Goal: Task Accomplishment & Management: Manage account settings

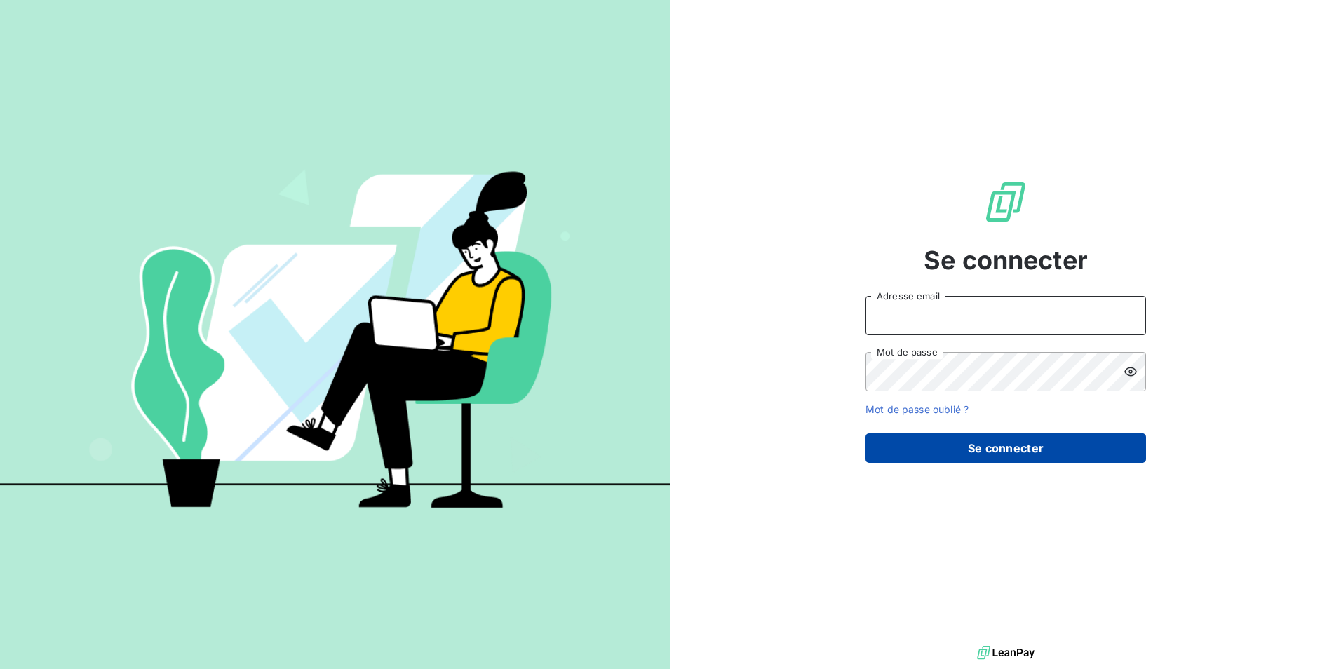
type input "[PERSON_NAME][EMAIL_ADDRESS][DOMAIN_NAME]"
click at [1008, 451] on button "Se connecter" at bounding box center [1006, 448] width 281 height 29
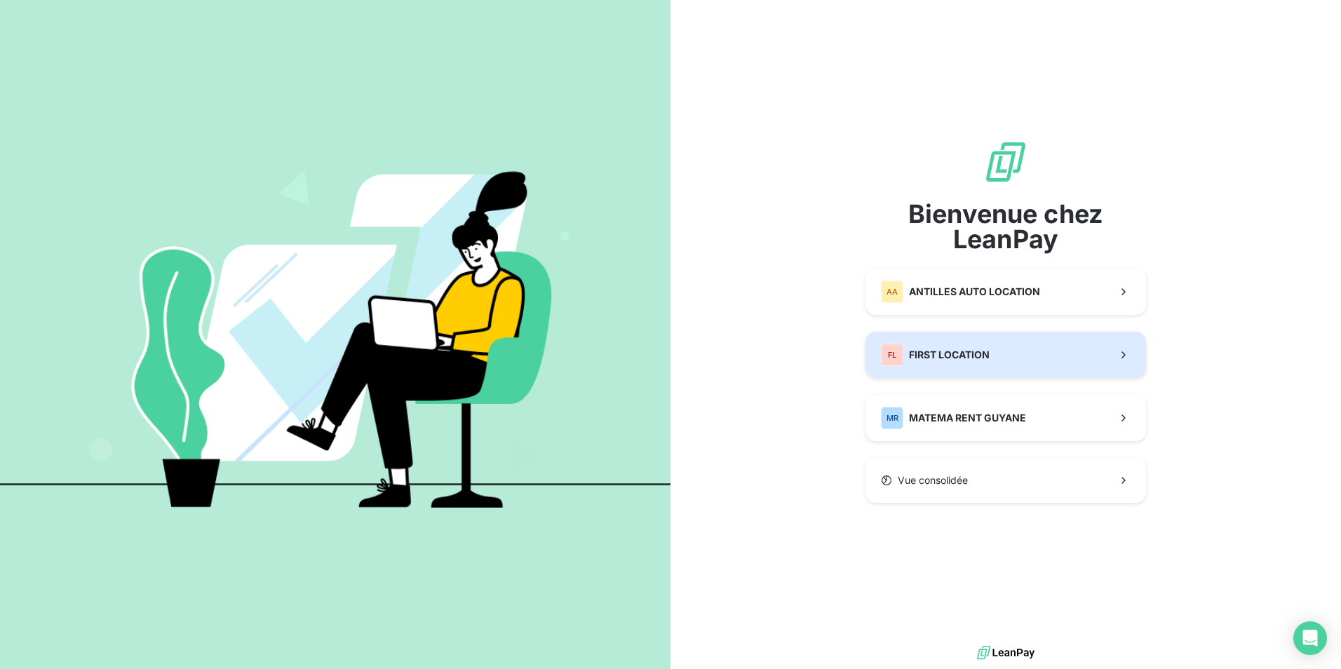
click at [972, 354] on span "FIRST LOCATION" at bounding box center [949, 355] width 81 height 14
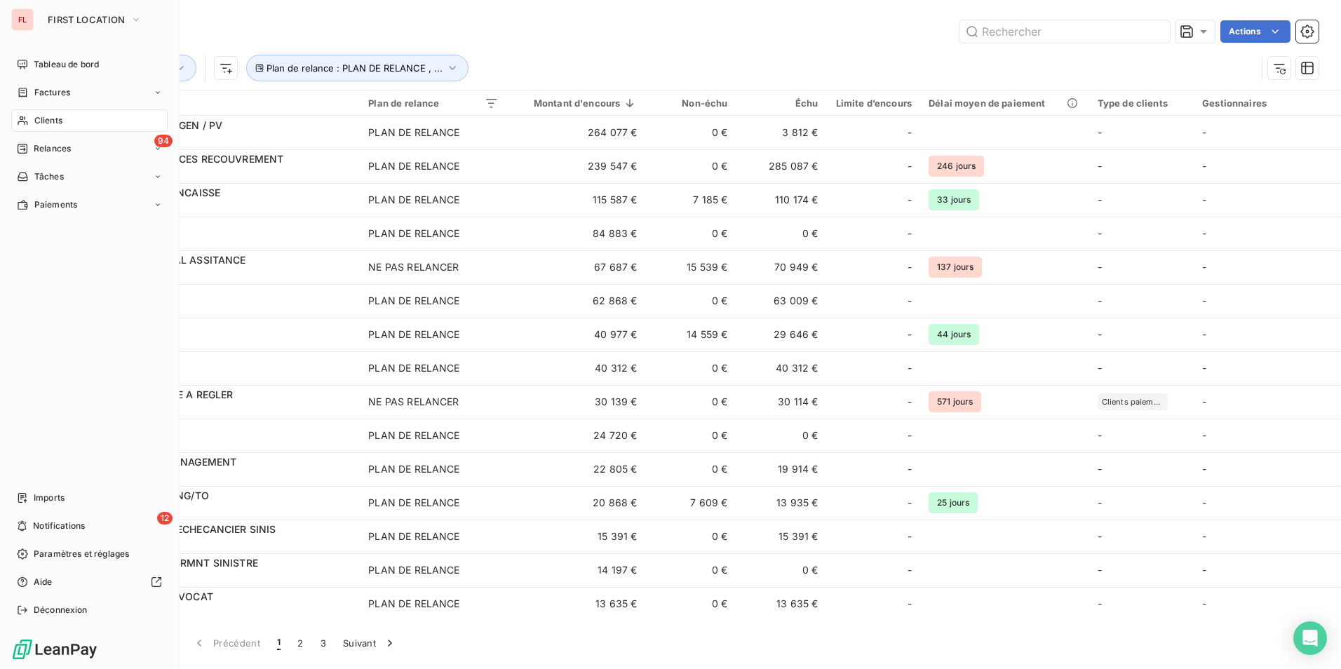
click at [53, 119] on span "Clients" at bounding box center [48, 120] width 28 height 13
click at [40, 62] on span "Tableau de bord" at bounding box center [66, 64] width 65 height 13
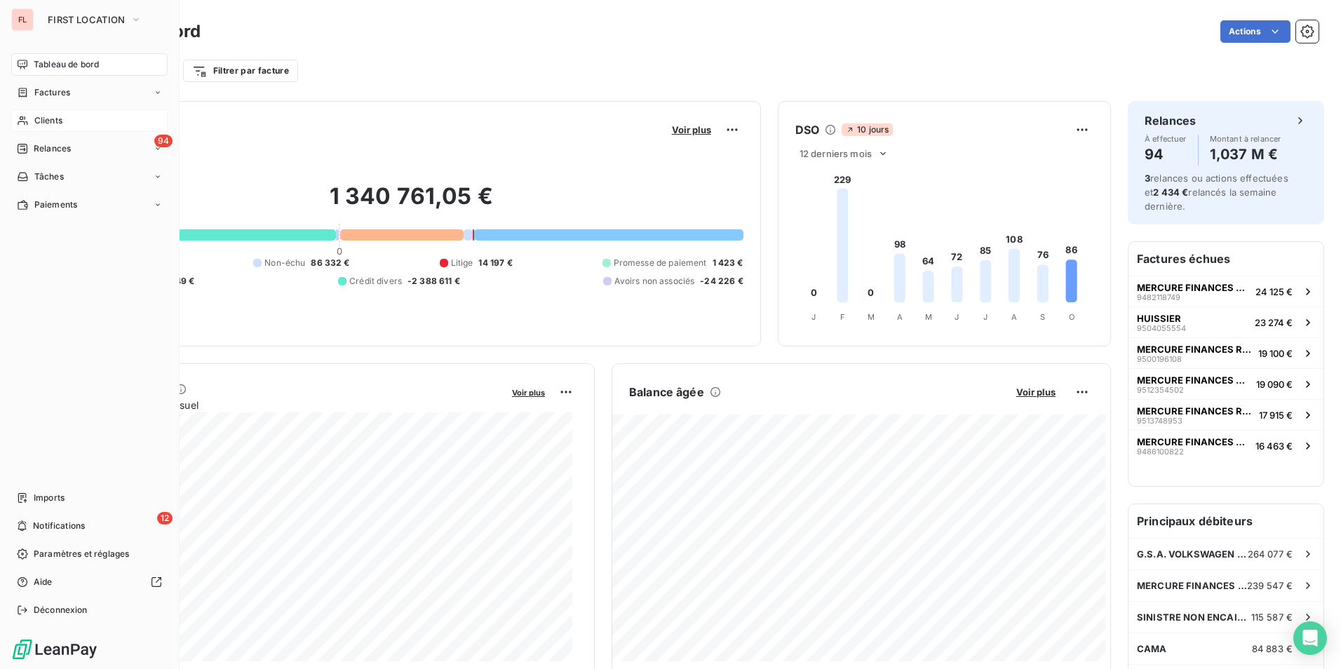
click at [41, 124] on span "Clients" at bounding box center [48, 120] width 28 height 13
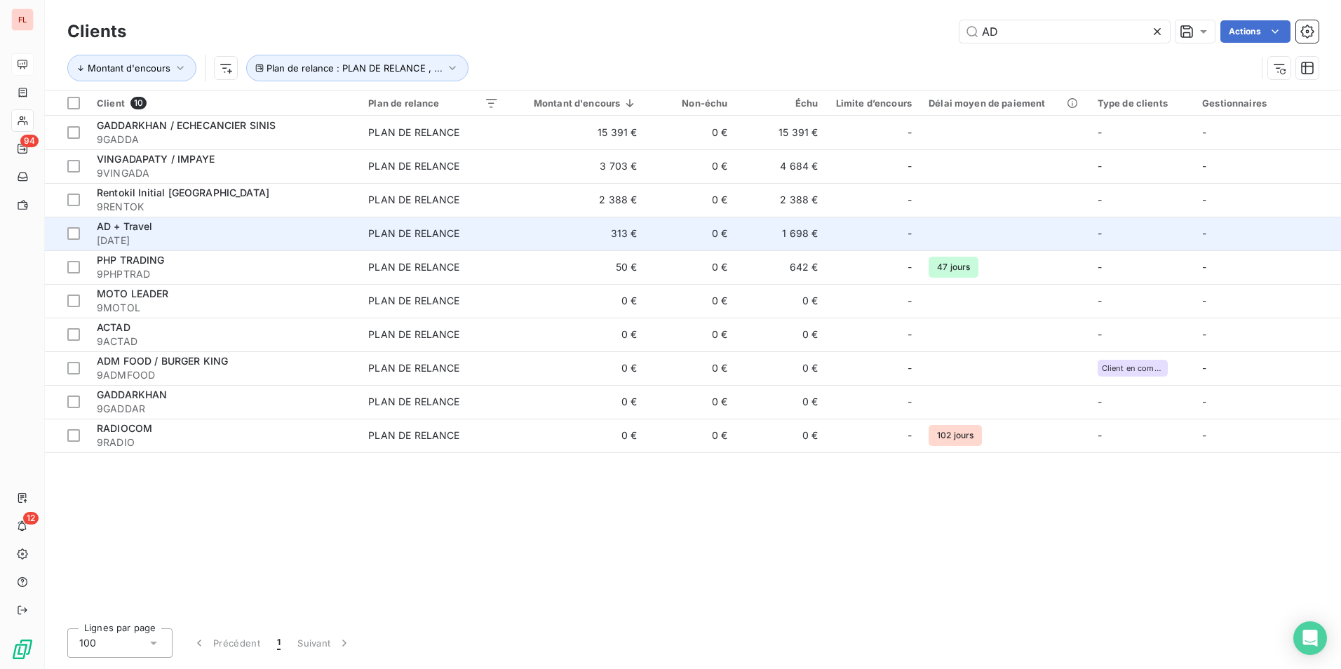
type input "AD"
click at [140, 227] on span "AD + Travel" at bounding box center [125, 226] width 56 height 12
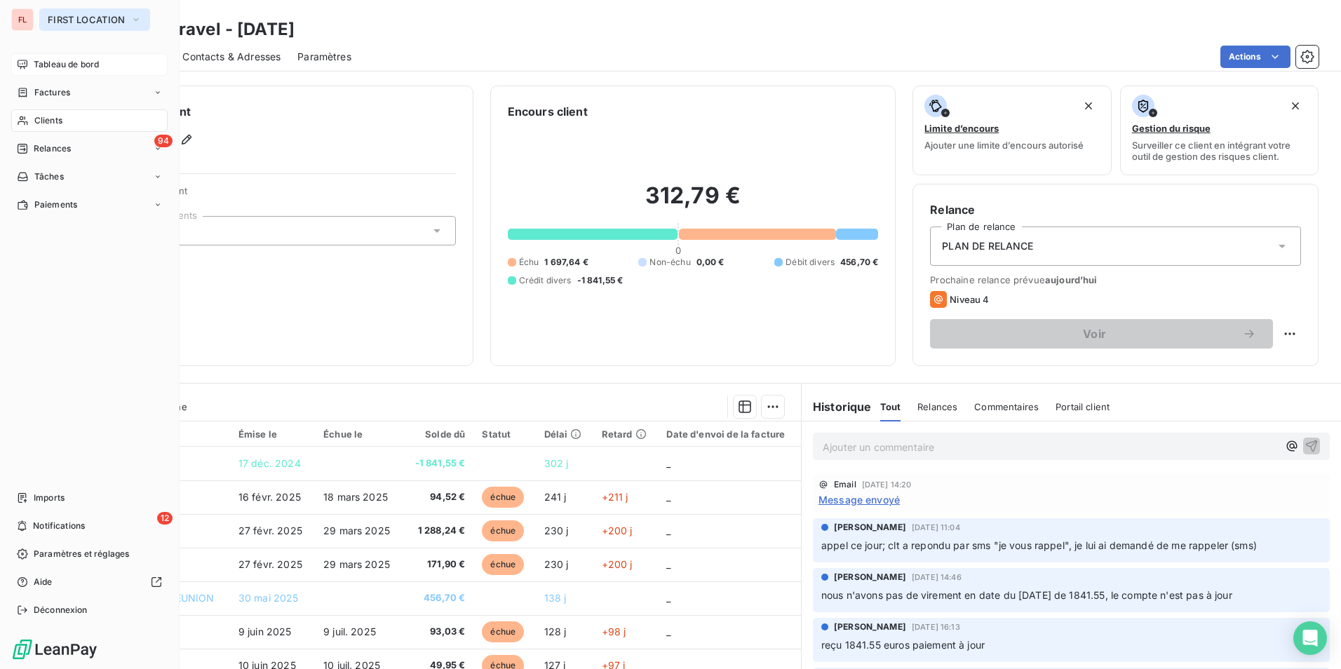
click at [59, 15] on span "FIRST LOCATION" at bounding box center [86, 19] width 77 height 11
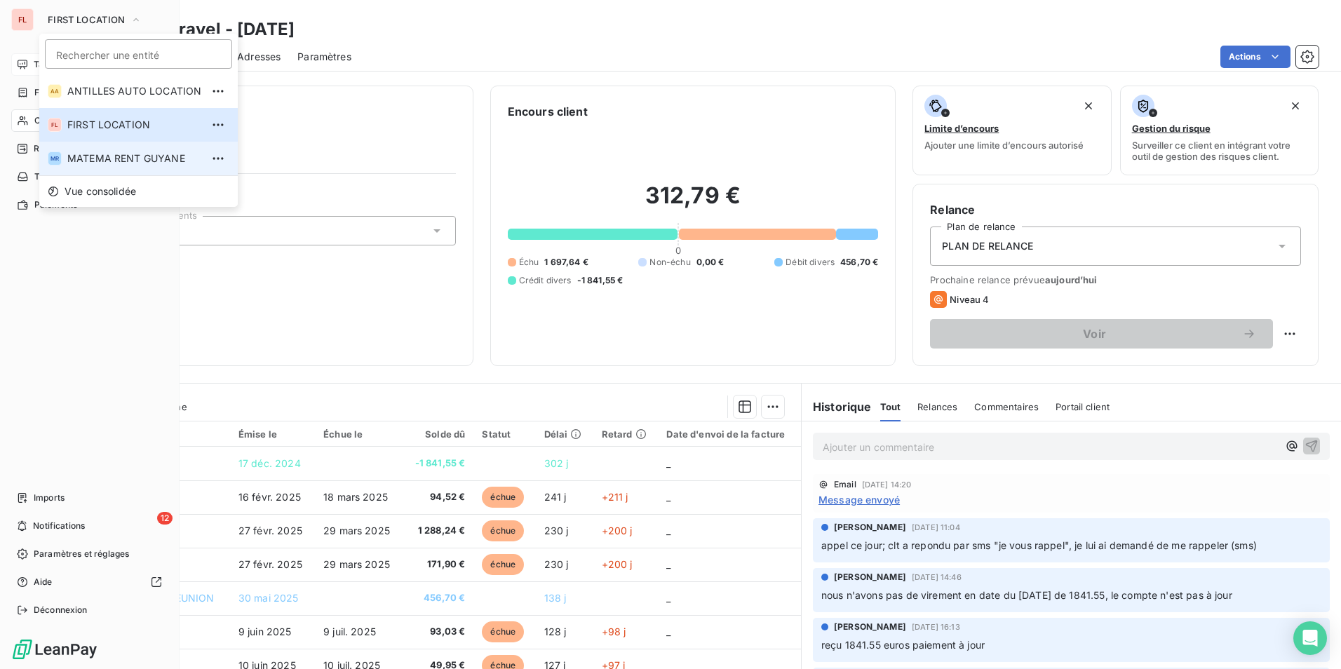
click at [95, 152] on span "MATEMA RENT GUYANE" at bounding box center [134, 159] width 134 height 14
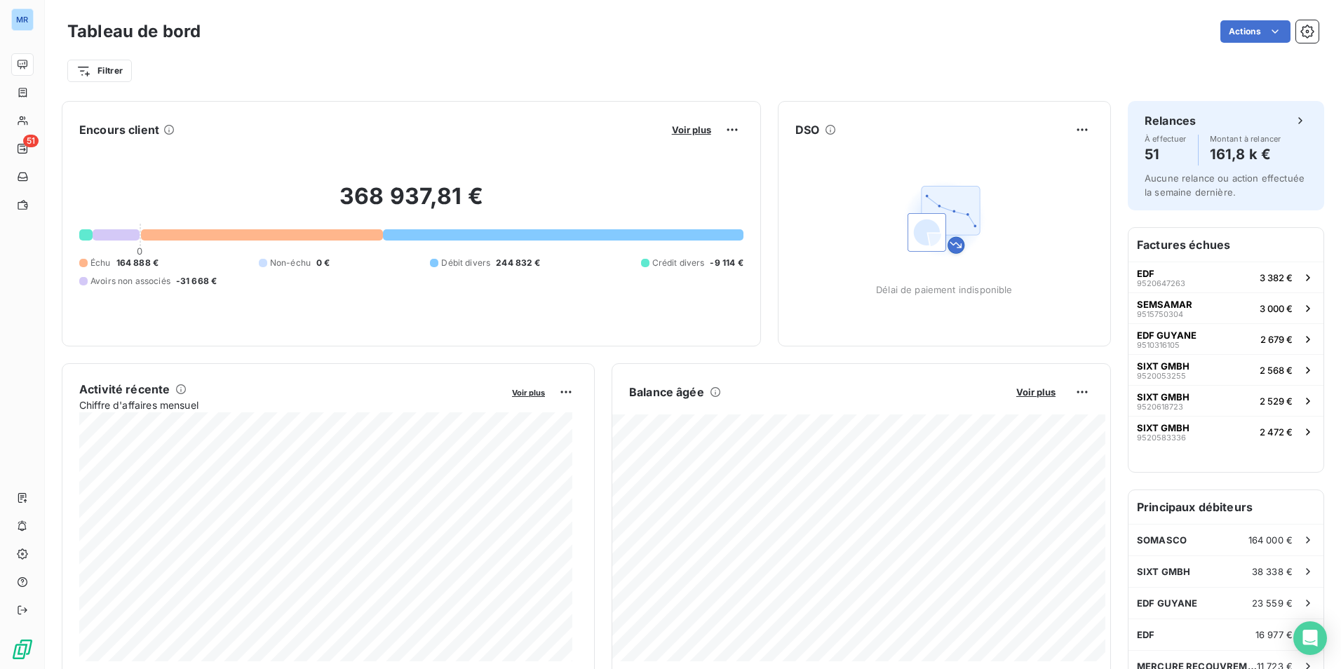
click at [510, 58] on div "Filtrer" at bounding box center [693, 71] width 1252 height 27
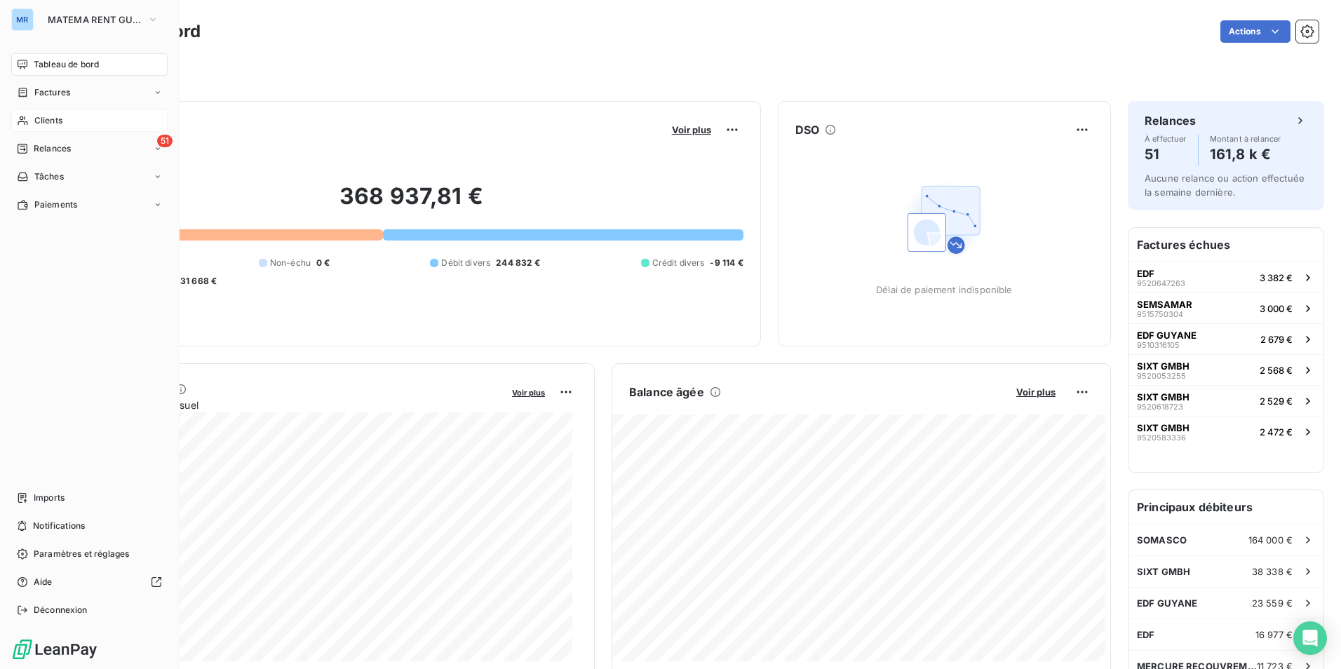
click at [41, 121] on span "Clients" at bounding box center [48, 120] width 28 height 13
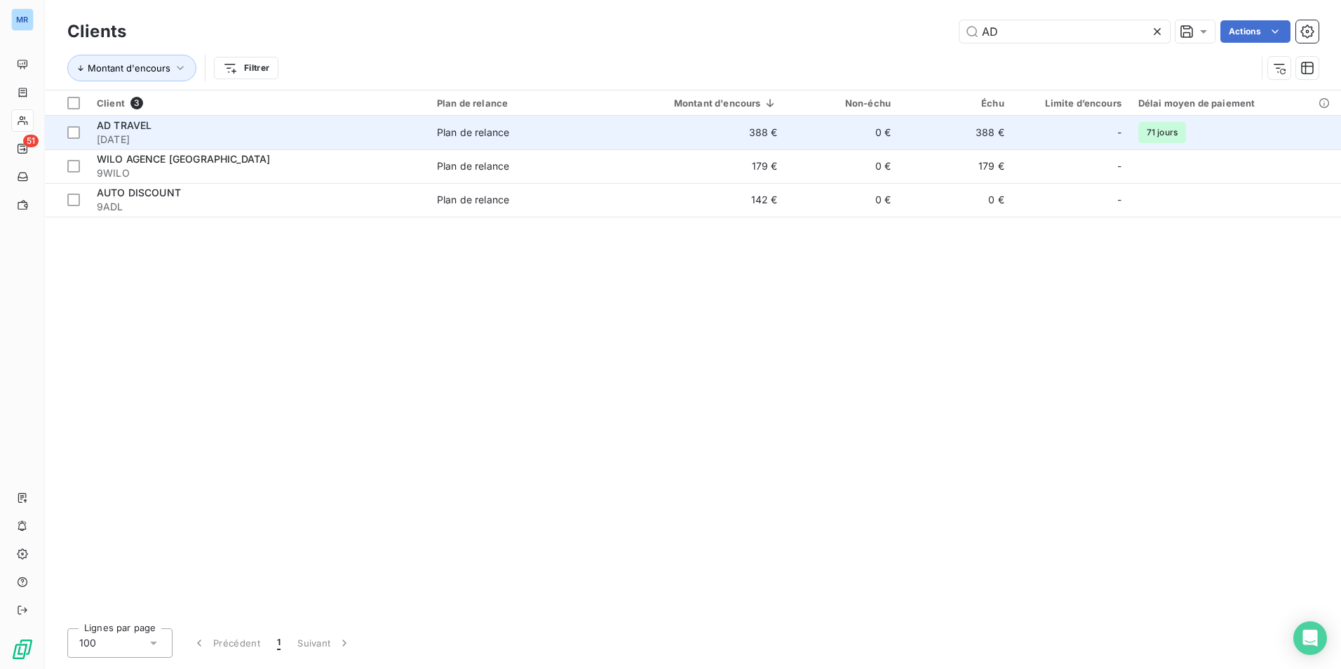
click at [149, 129] on span "AD TRAVEL" at bounding box center [124, 125] width 55 height 12
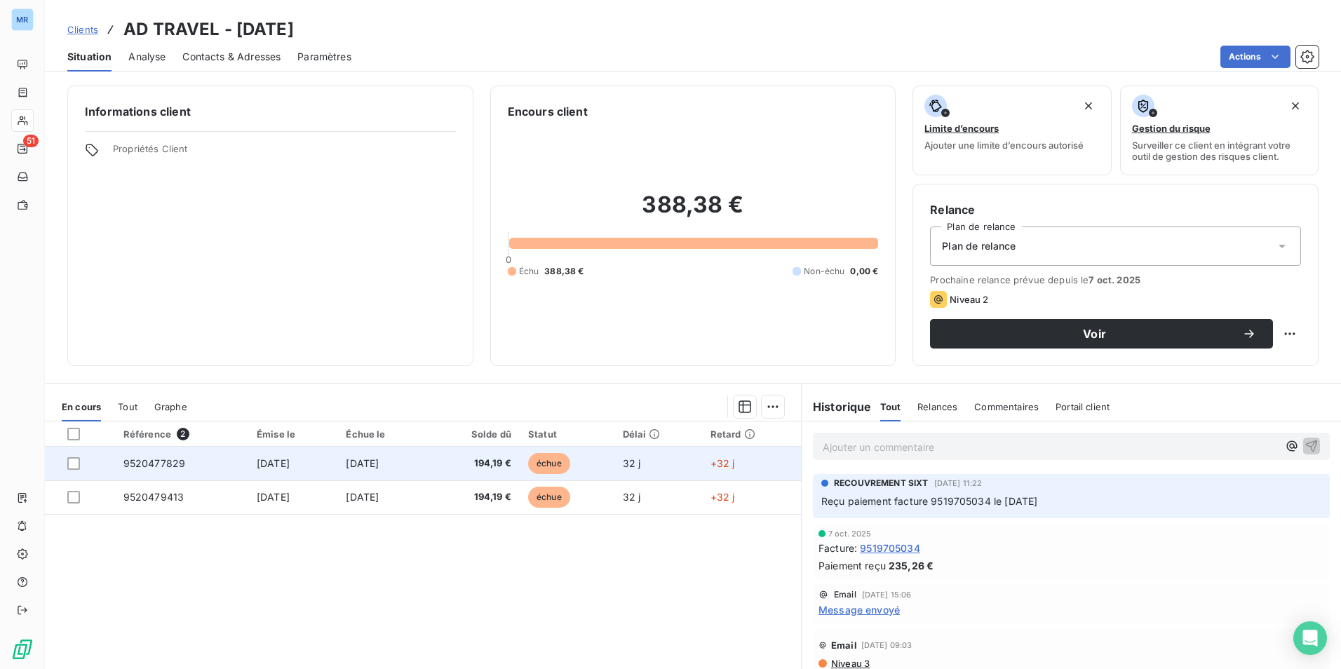
click at [366, 464] on span "[DATE]" at bounding box center [362, 463] width 33 height 12
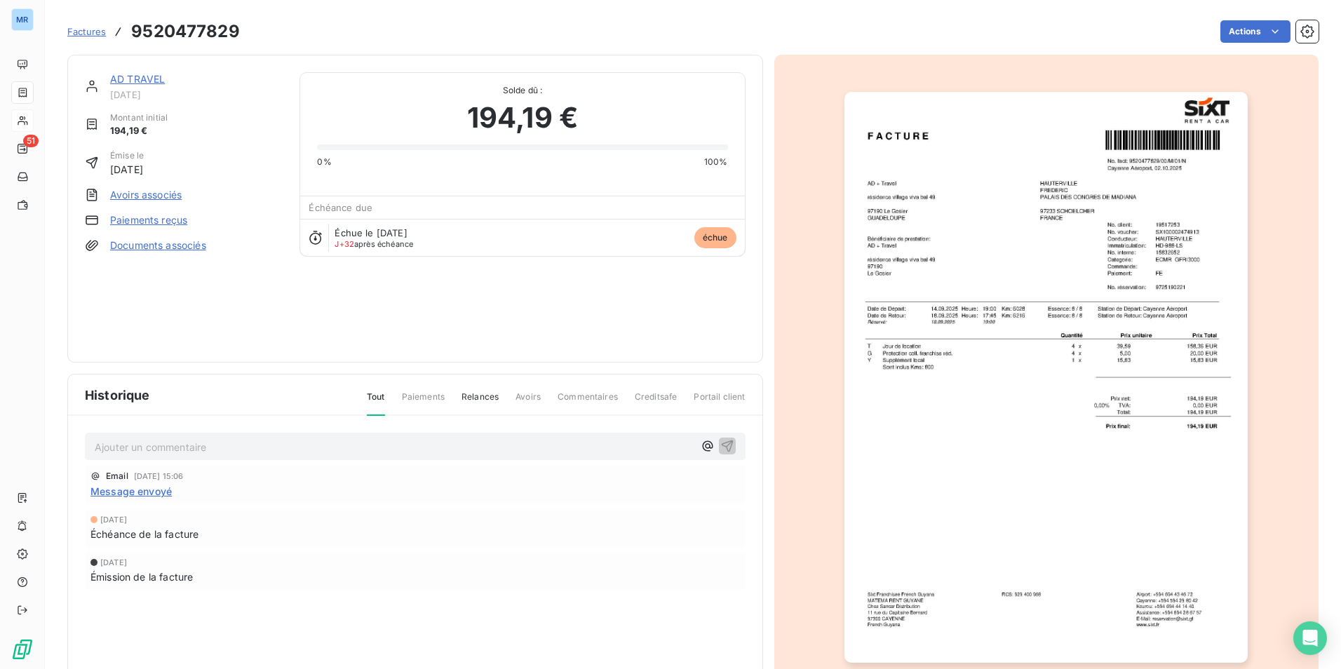
click at [312, 239] on icon at bounding box center [316, 238] width 14 height 14
click at [312, 237] on icon at bounding box center [316, 238] width 14 height 14
click at [312, 236] on icon at bounding box center [316, 238] width 14 height 14
click at [351, 208] on span "Échéance due" at bounding box center [341, 207] width 64 height 11
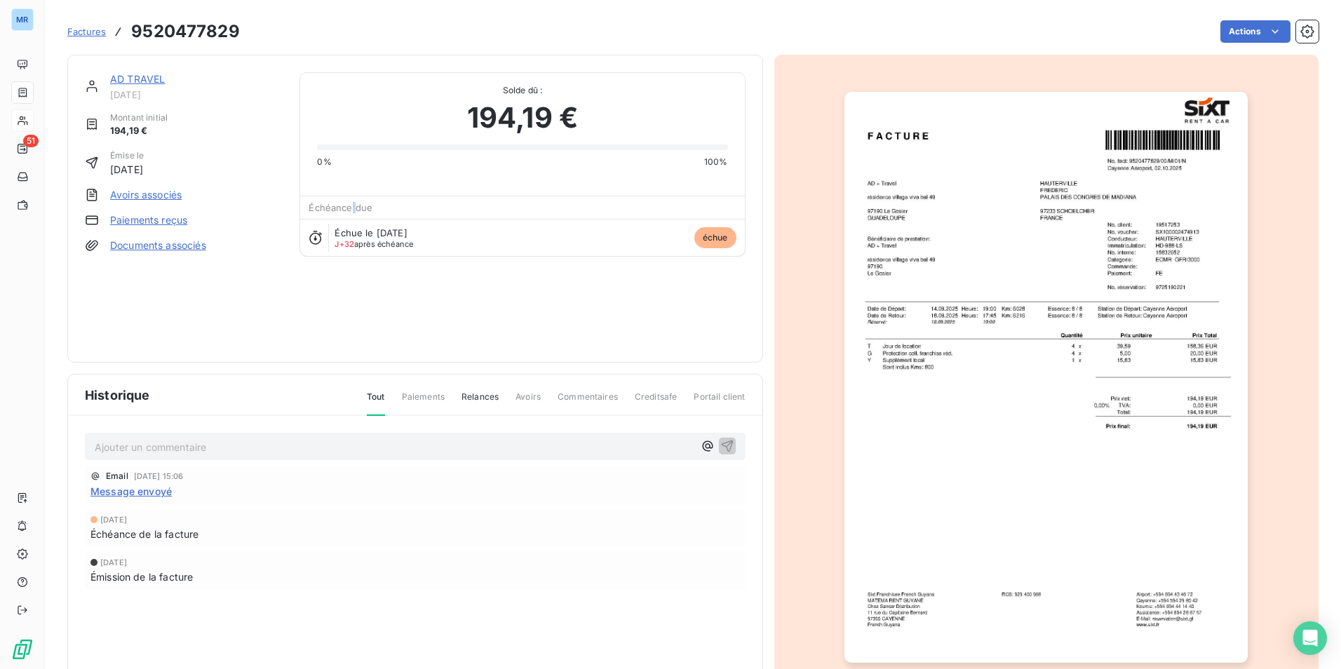
click at [354, 210] on span "Échéance due" at bounding box center [341, 207] width 64 height 11
click at [368, 210] on span "Échéance due" at bounding box center [341, 207] width 64 height 11
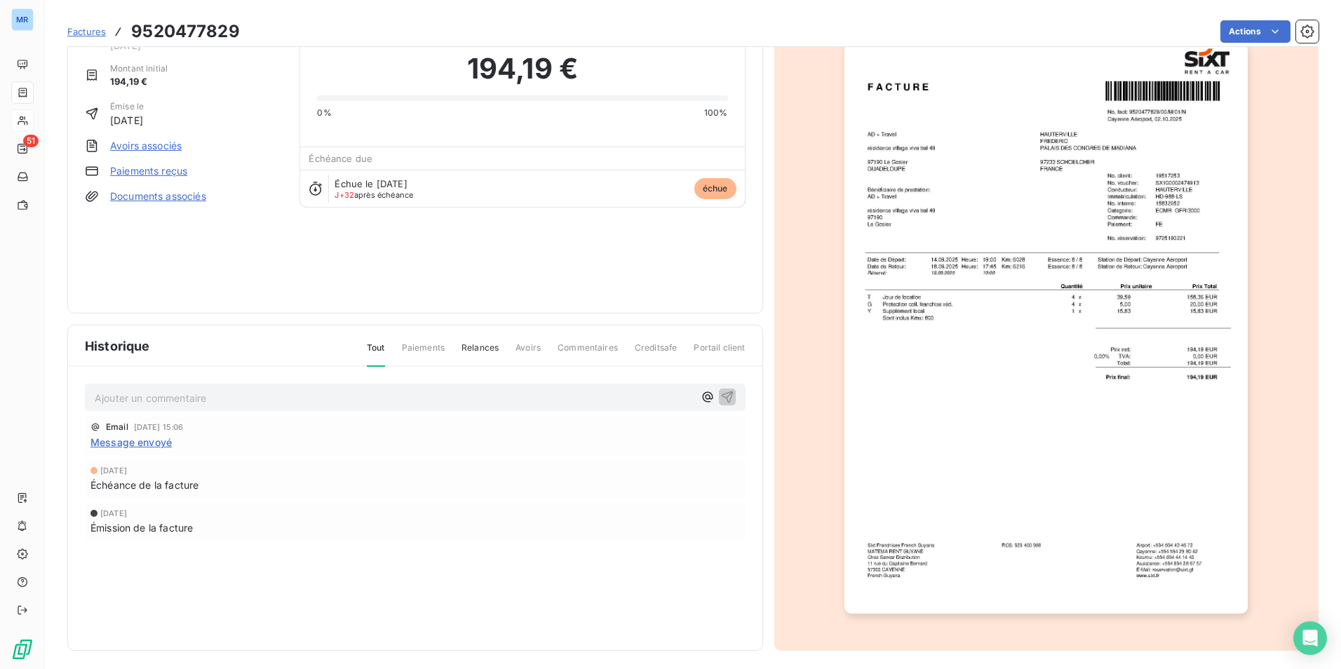
scroll to position [54, 0]
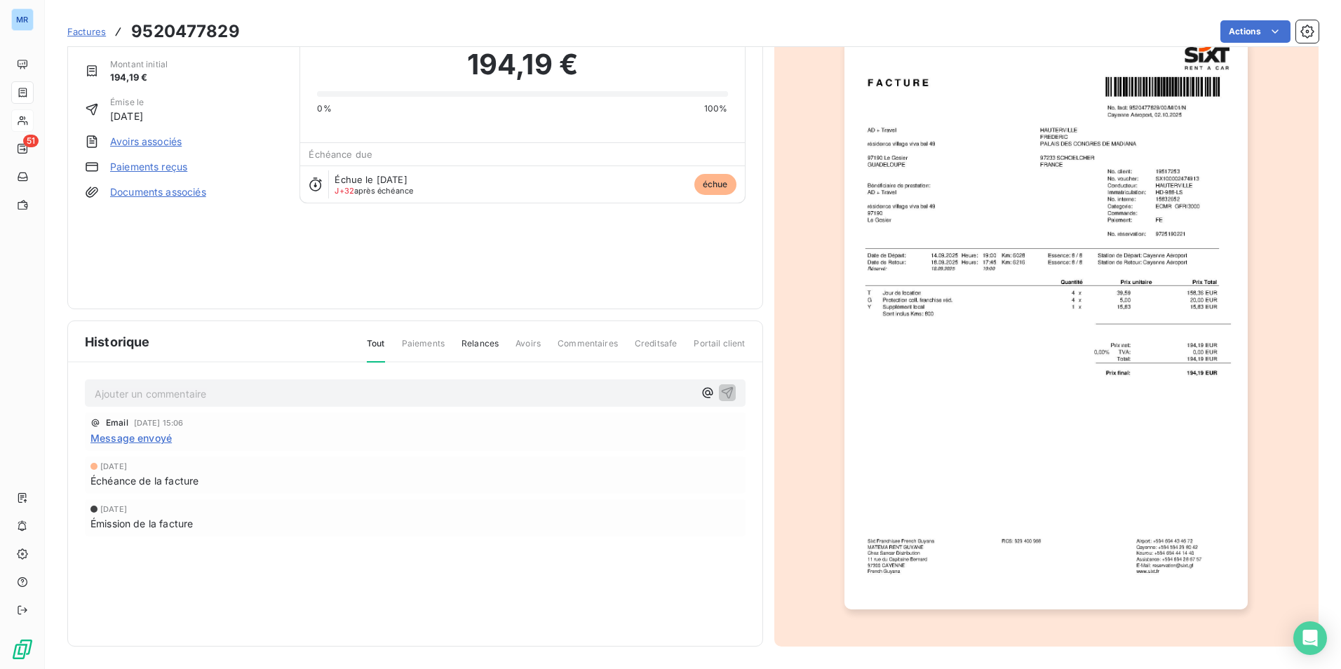
click at [352, 159] on span "Échéance due" at bounding box center [341, 154] width 64 height 11
click at [396, 158] on div "Échéance due" at bounding box center [522, 154] width 444 height 22
click at [399, 156] on div "Échéance due" at bounding box center [522, 154] width 444 height 22
click at [342, 160] on div "Échéance due" at bounding box center [522, 154] width 444 height 22
click at [329, 156] on span "Échéance due" at bounding box center [341, 154] width 64 height 11
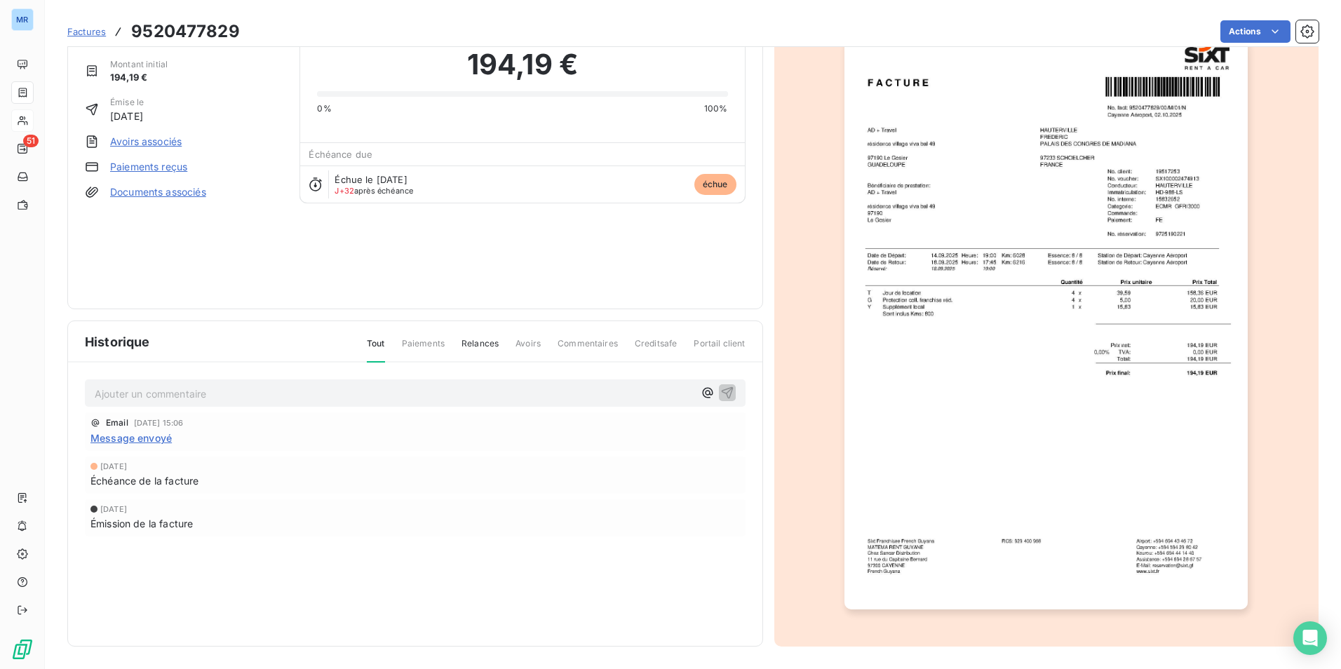
click at [703, 175] on span "échue" at bounding box center [716, 184] width 42 height 21
click at [700, 185] on span "échue" at bounding box center [716, 184] width 42 height 21
click at [525, 158] on div "Échéance due" at bounding box center [522, 154] width 444 height 22
click at [91, 468] on div "[DATE] Échéance de la facture" at bounding box center [415, 475] width 661 height 37
drag, startPoint x: 125, startPoint y: 487, endPoint x: 166, endPoint y: 492, distance: 41.7
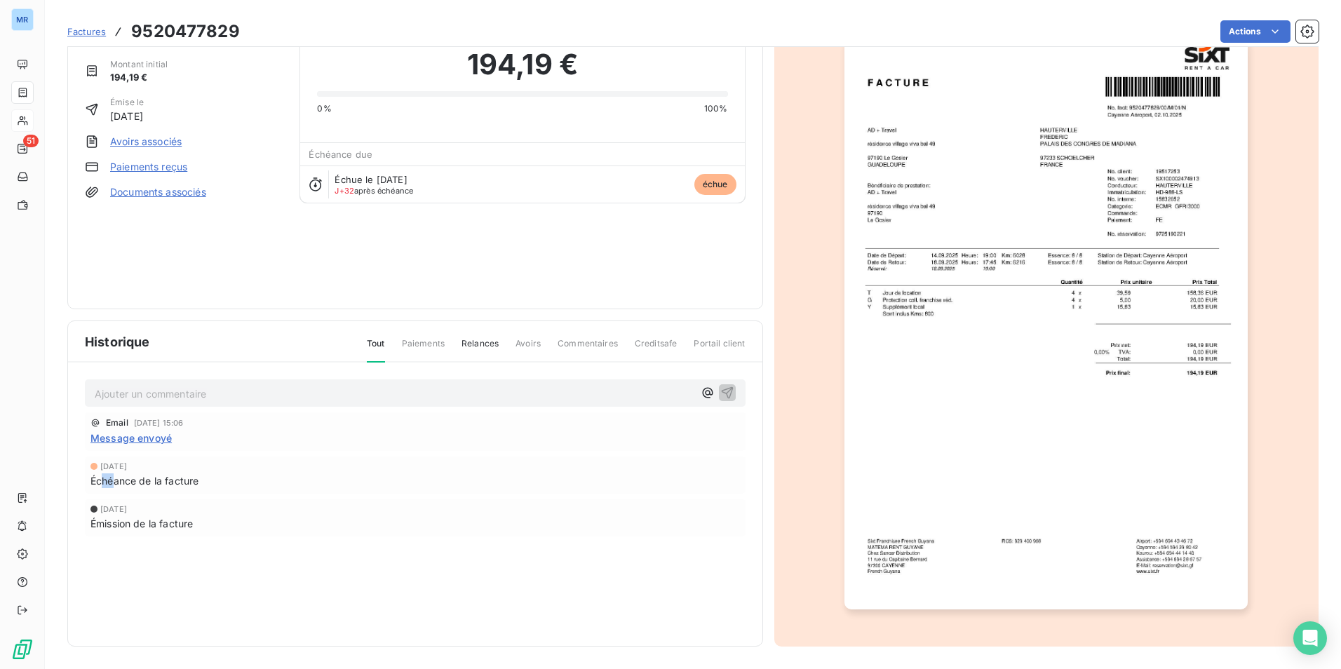
click at [166, 492] on div "[DATE] Échéance de la facture" at bounding box center [415, 475] width 661 height 37
click at [359, 189] on span "J+32 après échéance" at bounding box center [374, 191] width 79 height 8
drag, startPoint x: 337, startPoint y: 189, endPoint x: 359, endPoint y: 195, distance: 23.1
click at [359, 195] on span "J+32 après échéance" at bounding box center [374, 191] width 79 height 8
drag, startPoint x: 359, startPoint y: 195, endPoint x: 329, endPoint y: 194, distance: 30.2
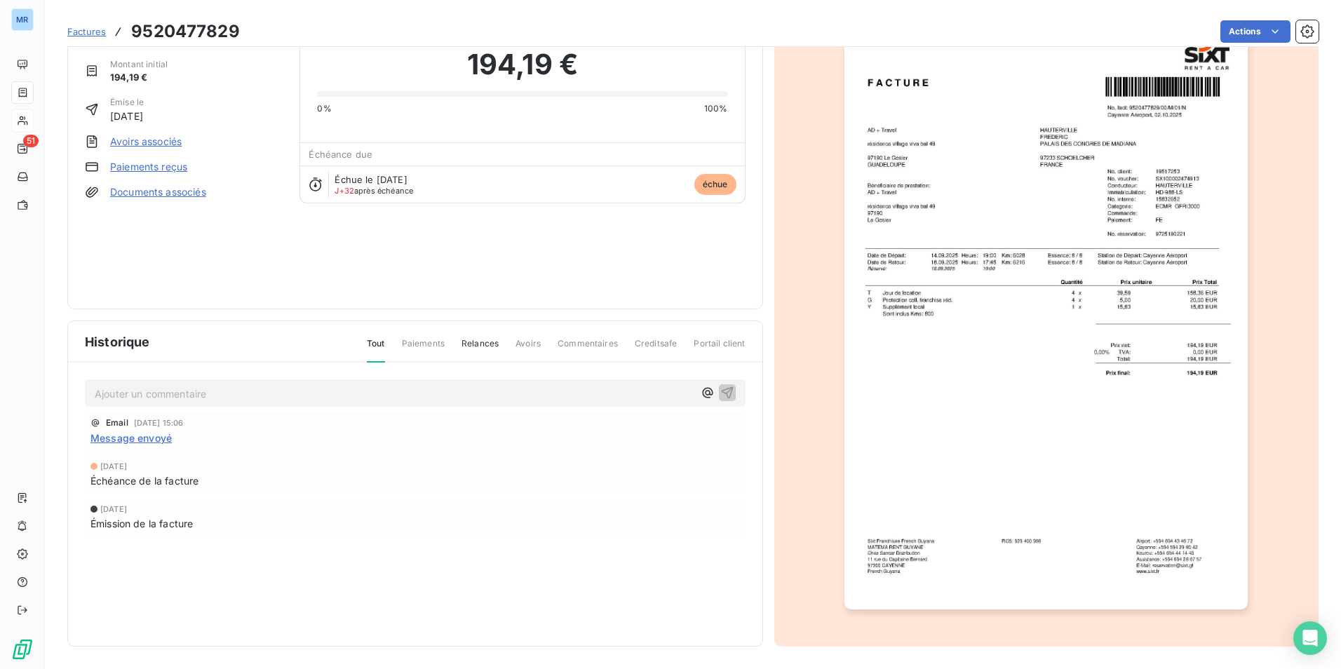
click at [329, 194] on div "Échue le [DATE] J+32 après échéance échue" at bounding box center [522, 184] width 444 height 37
click at [335, 190] on span "J+32" at bounding box center [345, 191] width 20 height 10
drag, startPoint x: 421, startPoint y: 191, endPoint x: 348, endPoint y: 192, distance: 73.0
click at [348, 192] on div "Échue le [DATE] J+32 après échéance" at bounding box center [380, 184] width 91 height 21
